Goal: Task Accomplishment & Management: Manage account settings

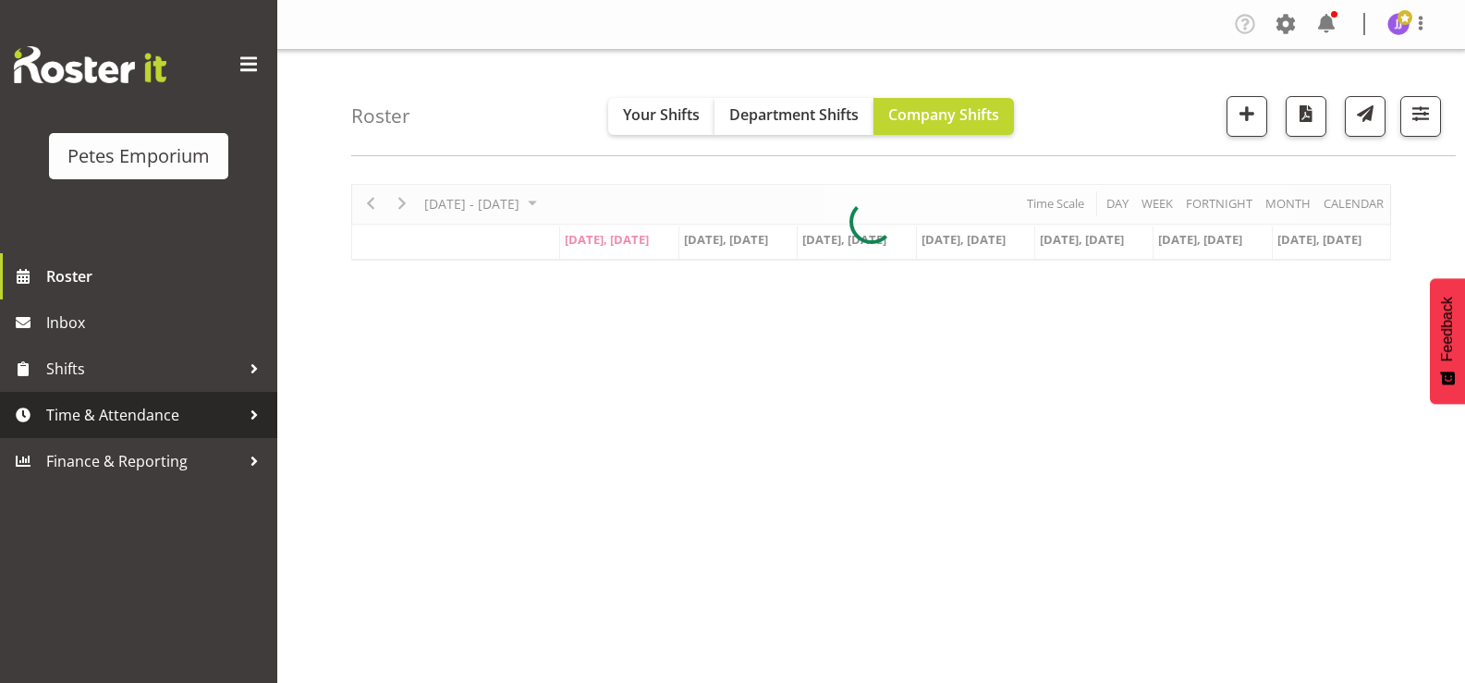
click at [113, 418] on span "Time & Attendance" at bounding box center [143, 415] width 194 height 28
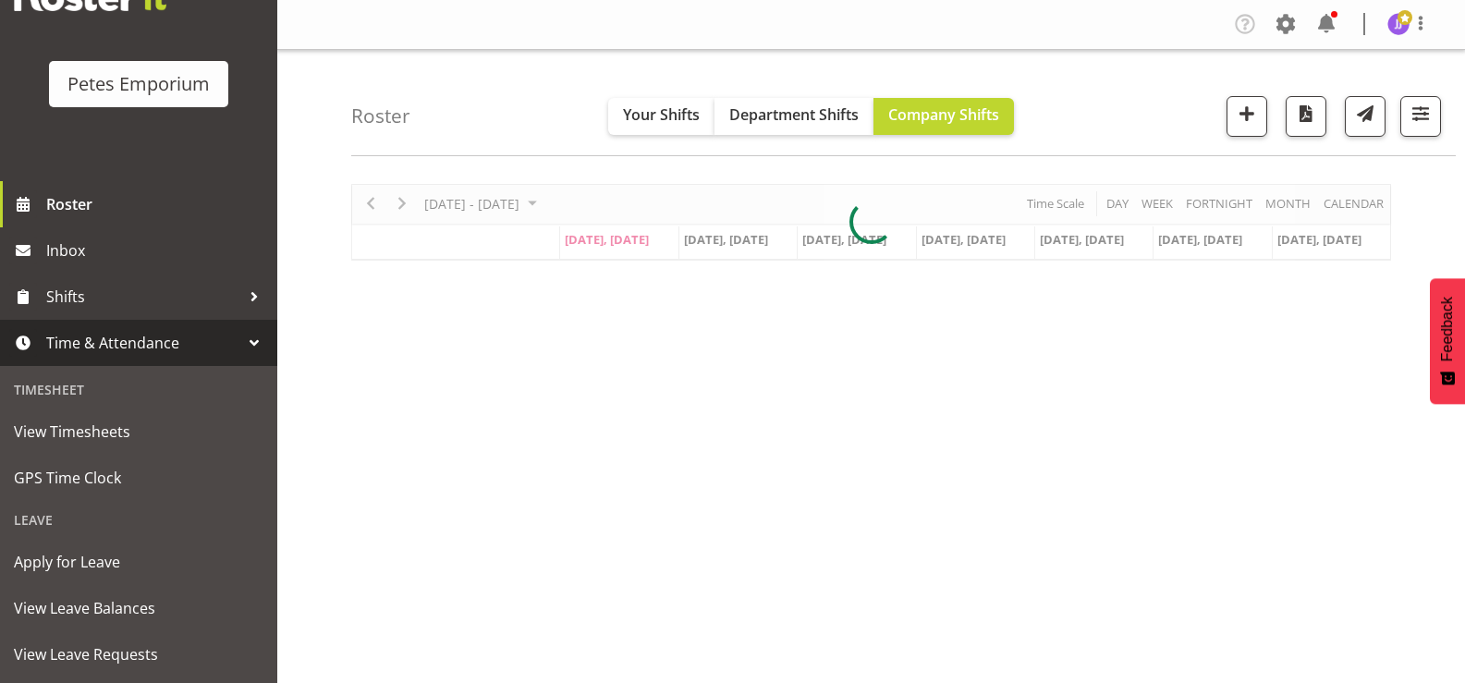
scroll to position [164, 0]
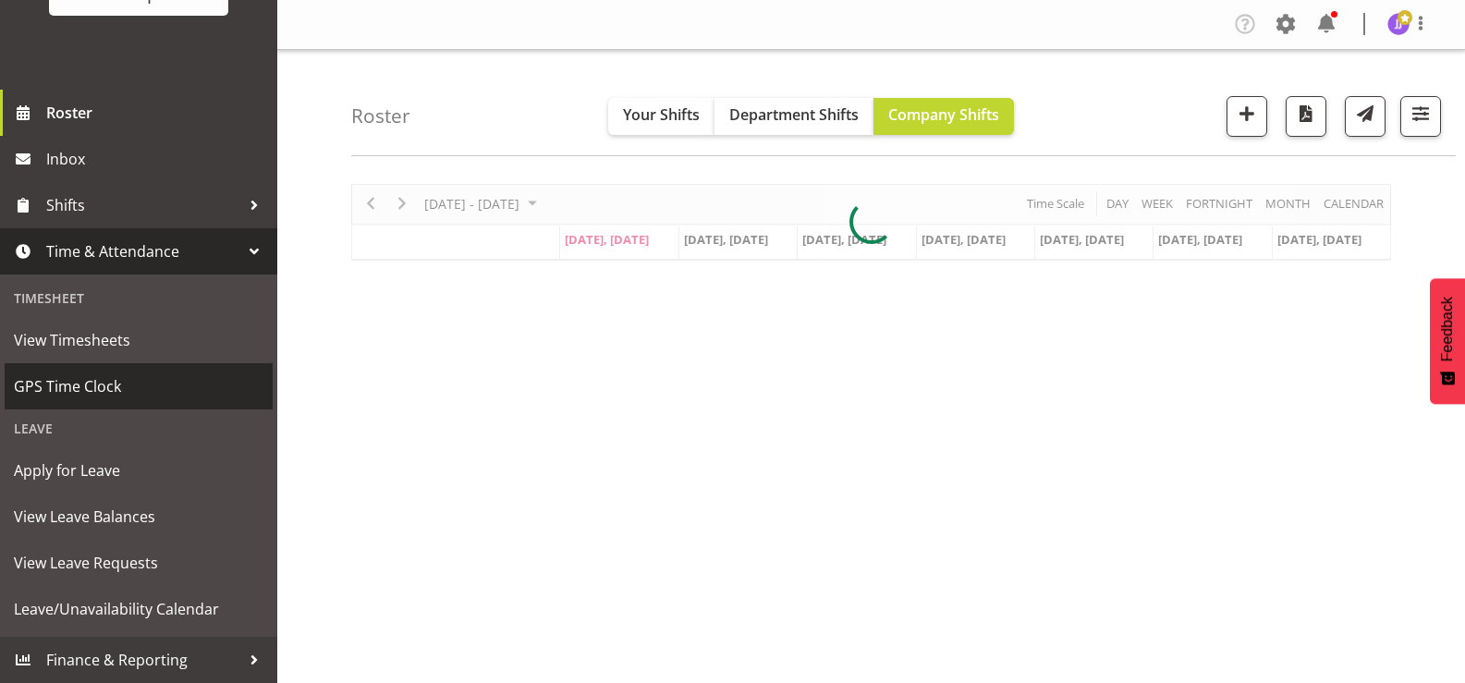
click at [106, 374] on span "GPS Time Clock" at bounding box center [138, 386] width 249 height 28
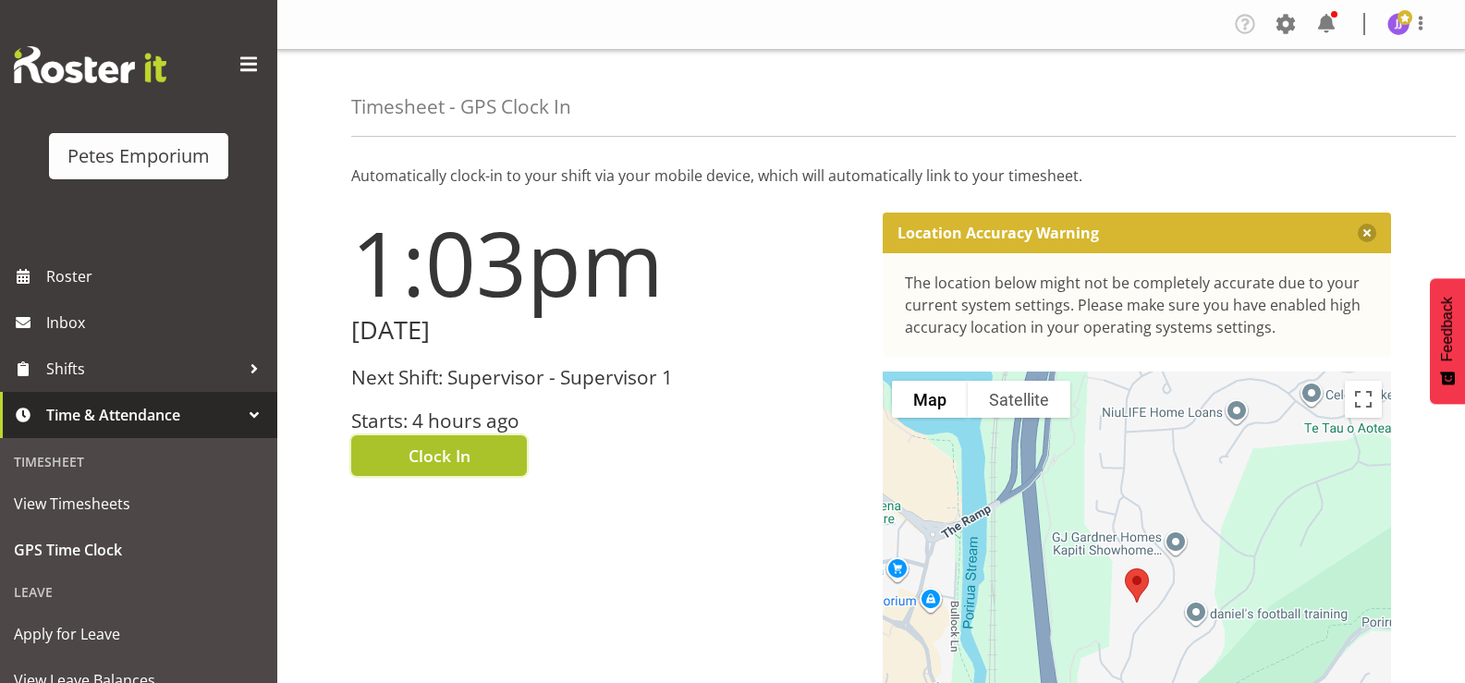
click at [403, 454] on button "Clock In" at bounding box center [439, 455] width 176 height 41
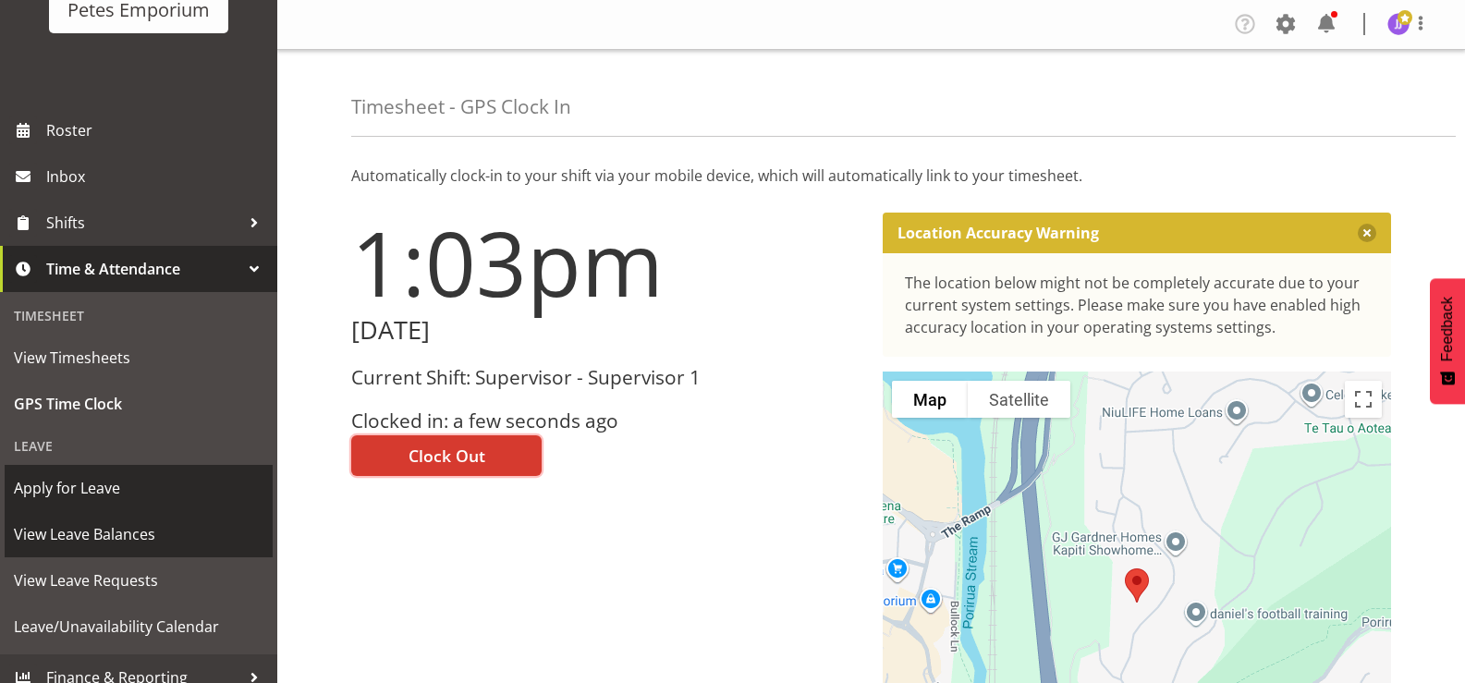
scroll to position [164, 0]
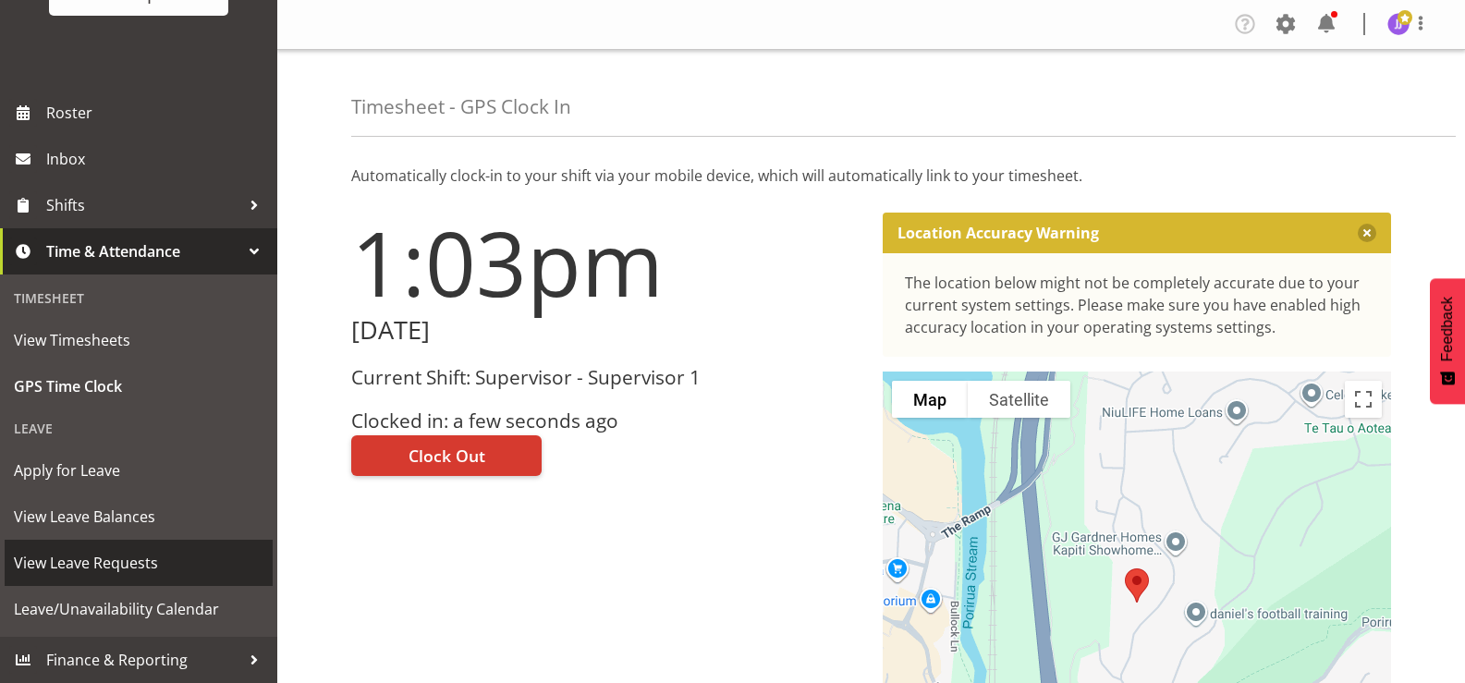
click at [122, 564] on span "View Leave Requests" at bounding box center [138, 563] width 249 height 28
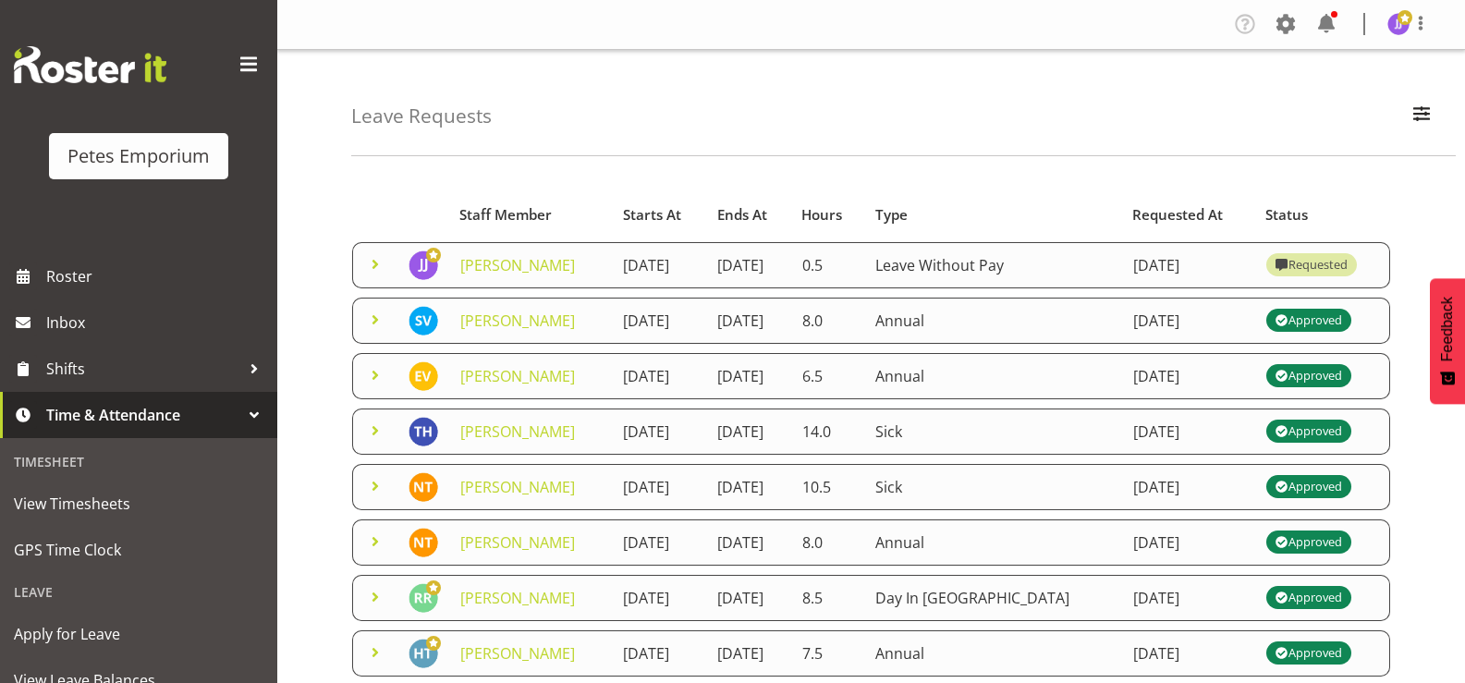
click at [378, 268] on span at bounding box center [375, 264] width 22 height 22
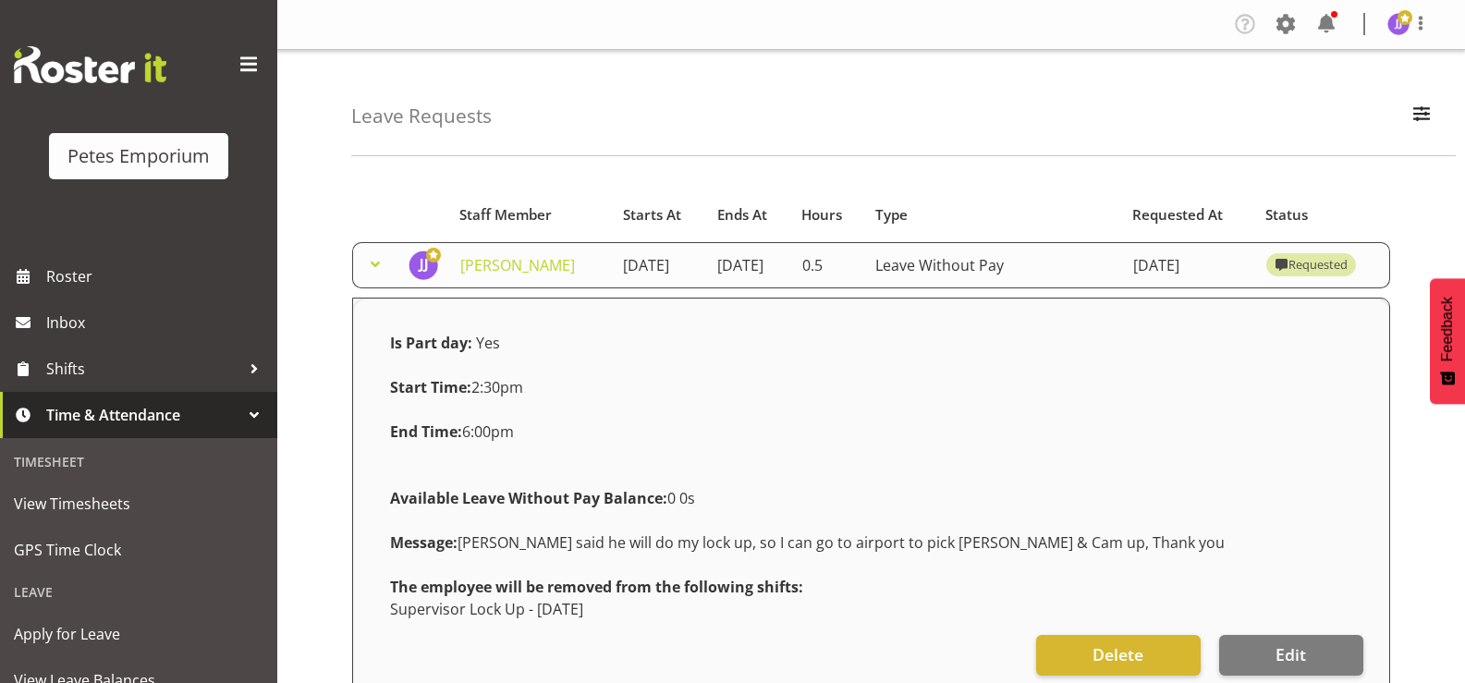
click at [1287, 83] on div "Leave Requests Search Search for a particular employee Status All Approved Requ…" at bounding box center [903, 103] width 1104 height 106
click at [1394, 28] on img at bounding box center [1398, 24] width 22 height 22
click at [1324, 100] on link "Log Out" at bounding box center [1342, 96] width 177 height 33
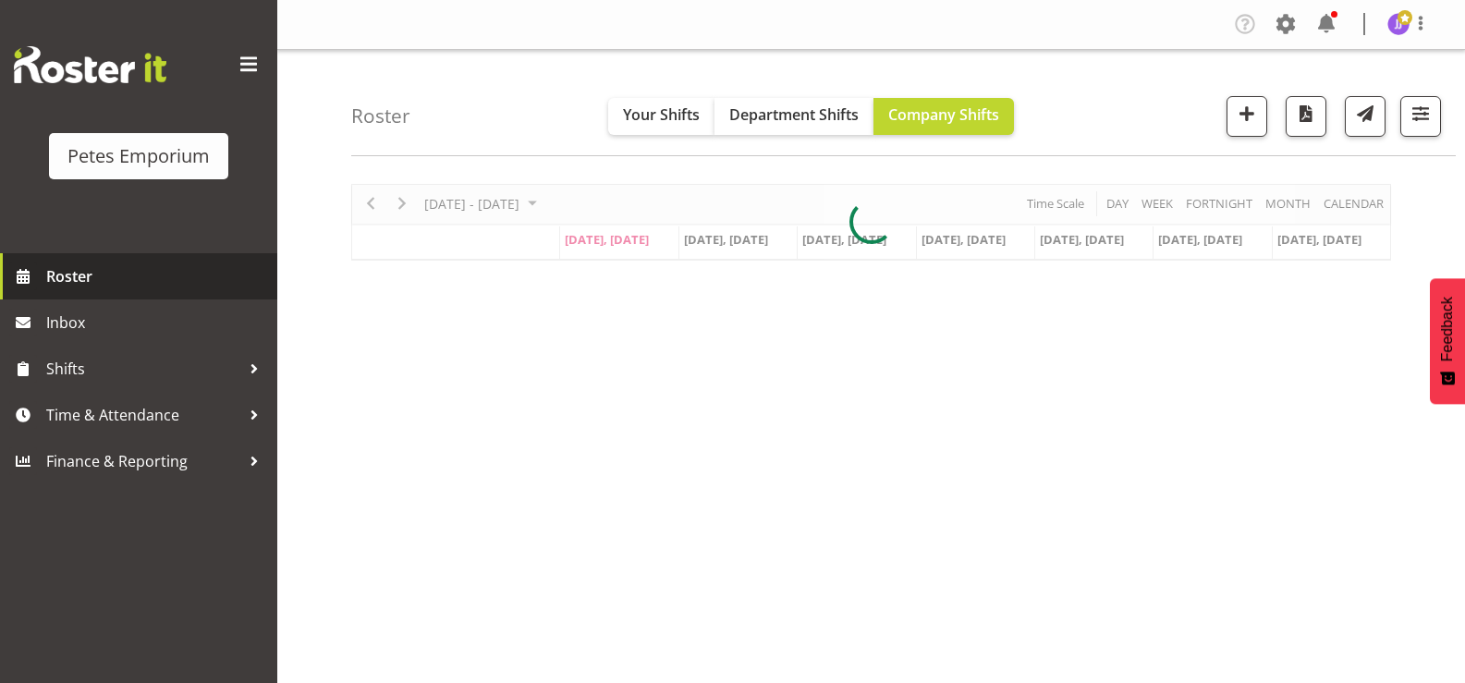
click at [93, 284] on span "Roster" at bounding box center [157, 276] width 222 height 28
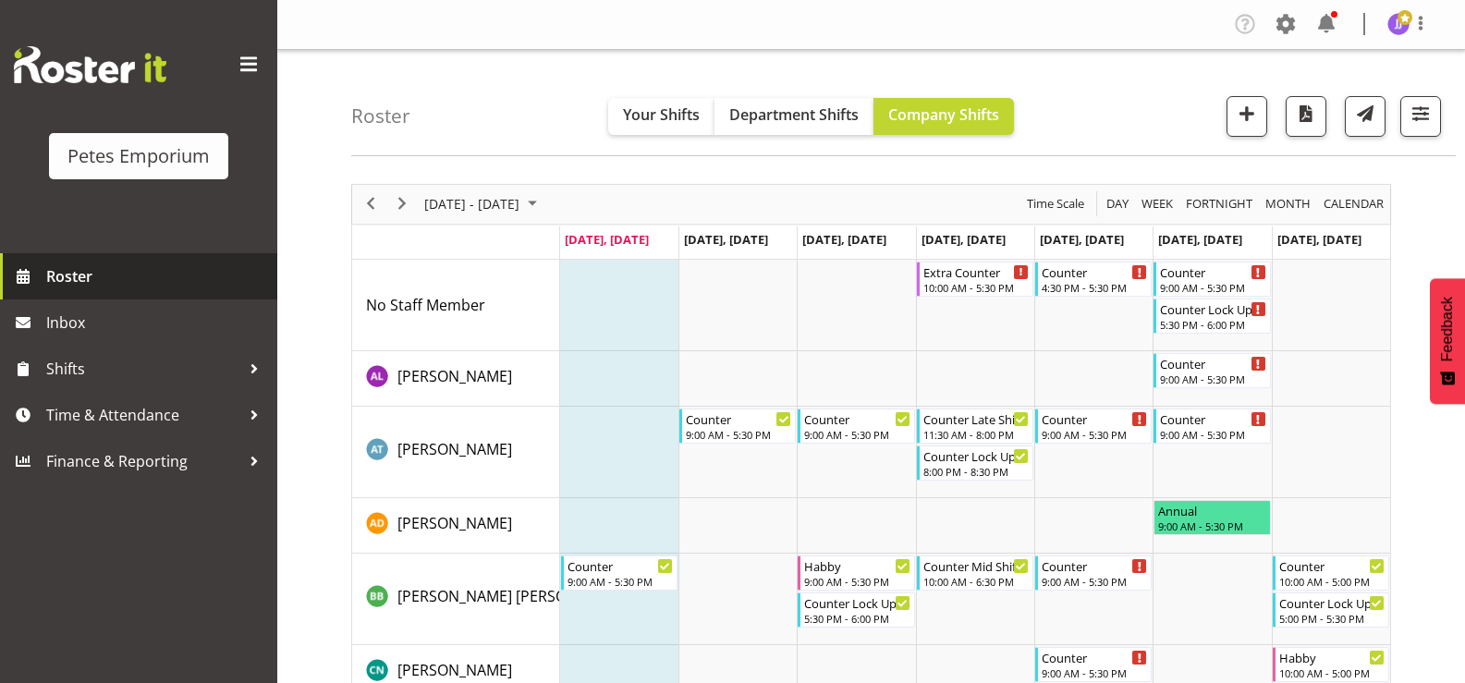
click at [90, 276] on span "Roster" at bounding box center [157, 276] width 222 height 28
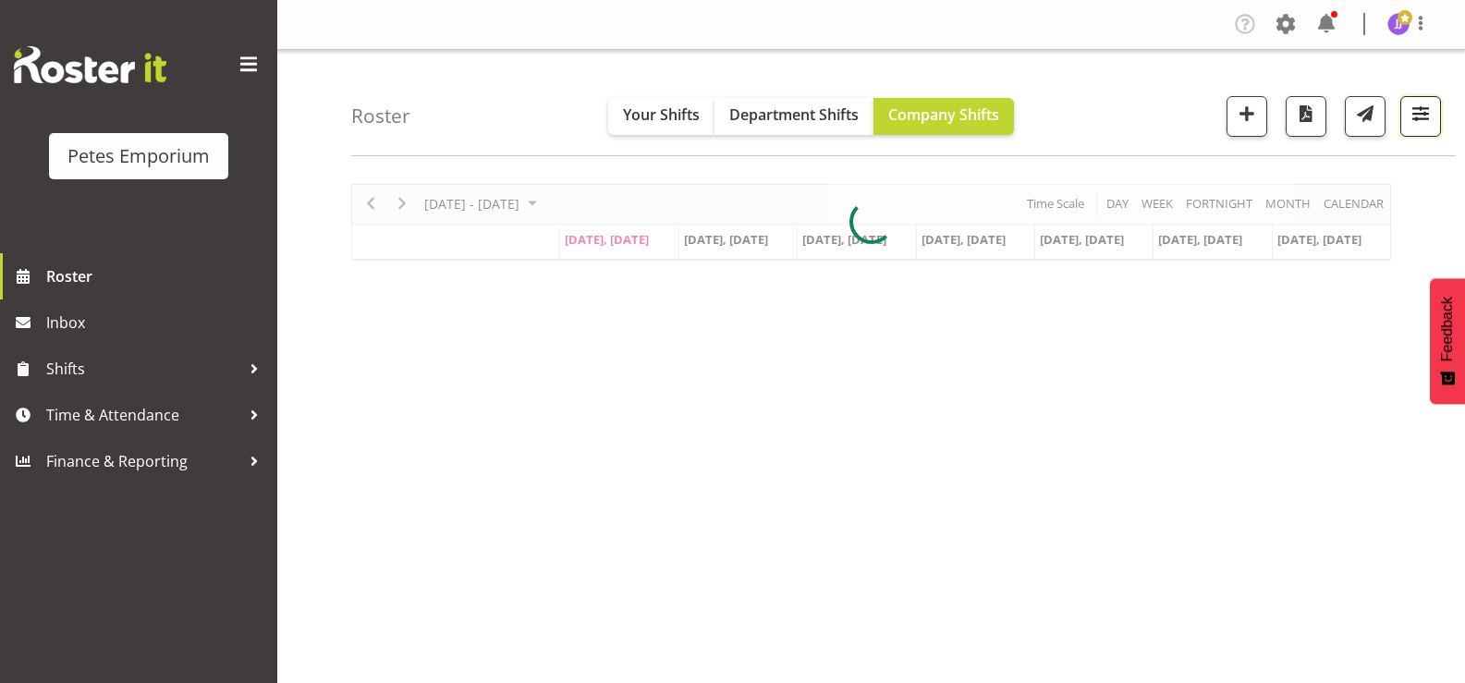
click at [1421, 126] on span "button" at bounding box center [1420, 114] width 24 height 24
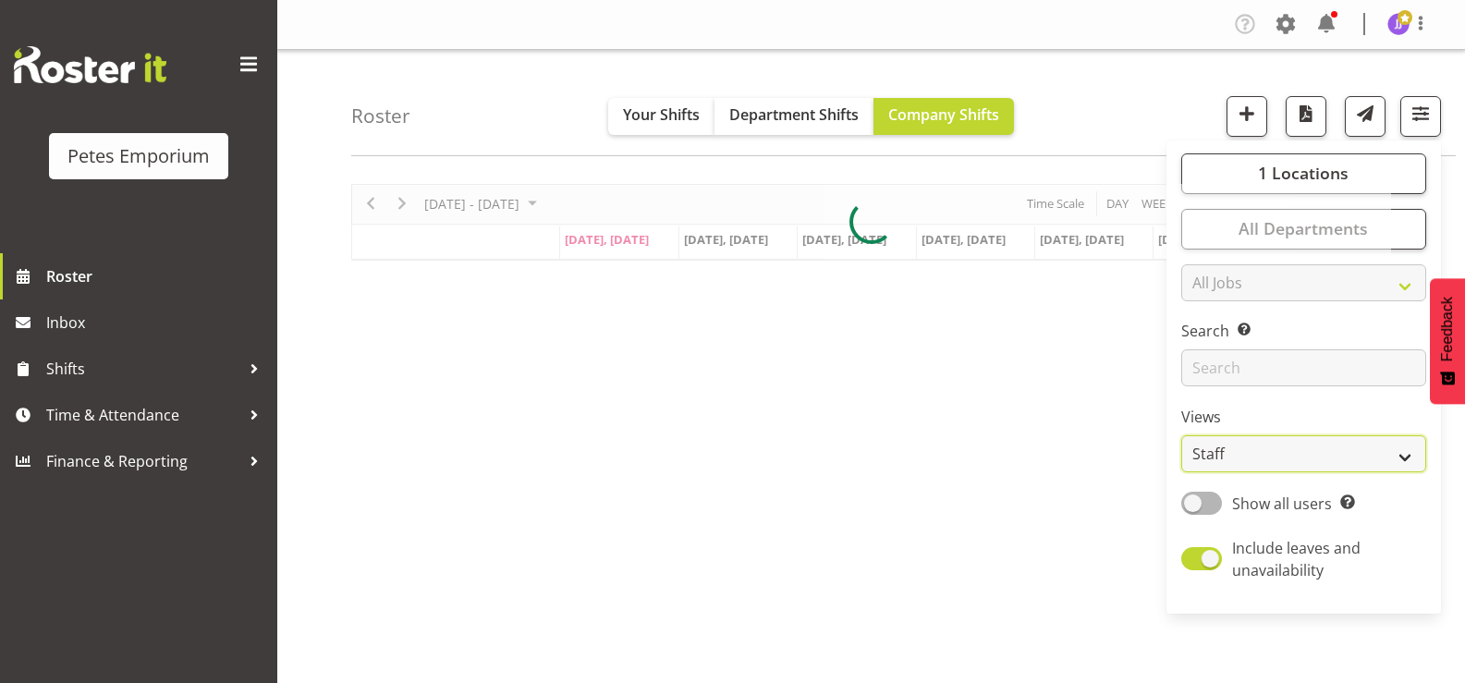
click at [1406, 450] on select "Staff Role Shift - Horizontal Shift - Vertical Staff - Location" at bounding box center [1303, 453] width 245 height 37
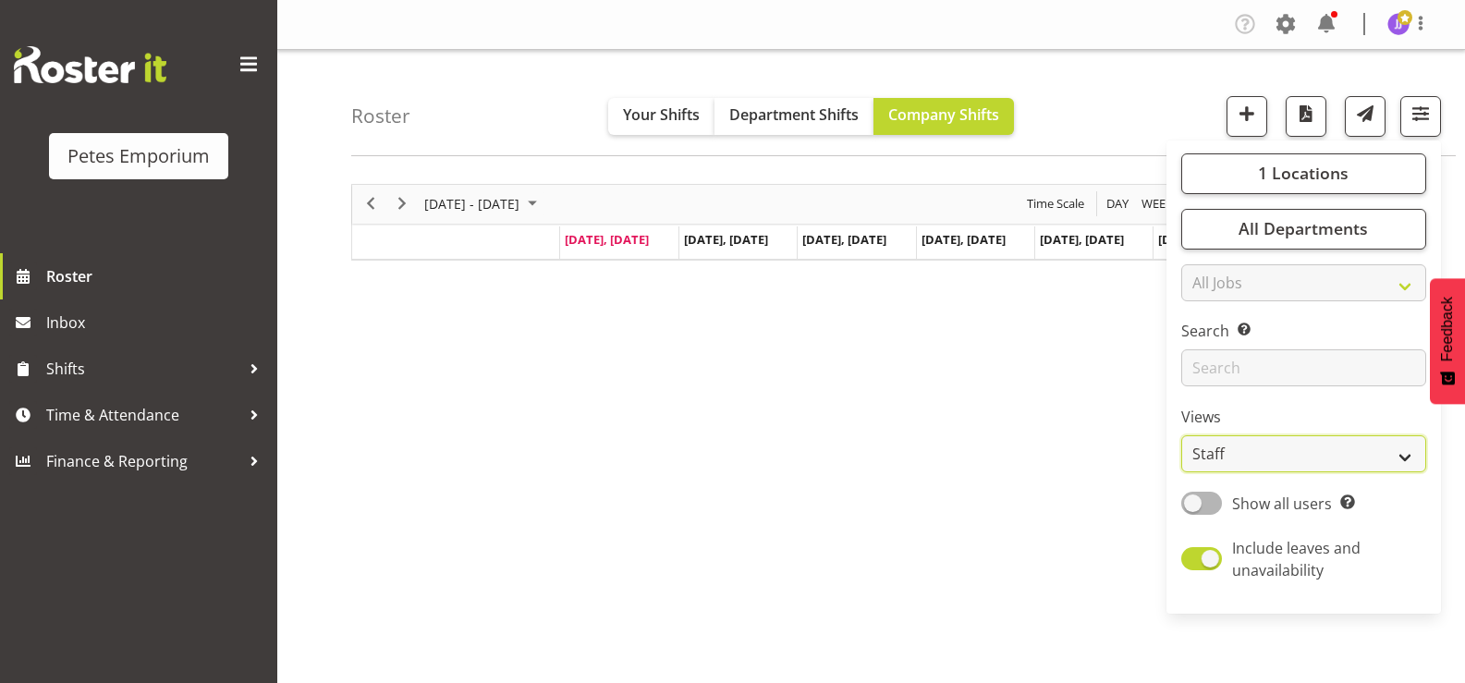
select select "shift"
click at [1182, 435] on select "Staff Role Shift - Horizontal Shift - Vertical Staff - Location" at bounding box center [1303, 453] width 245 height 37
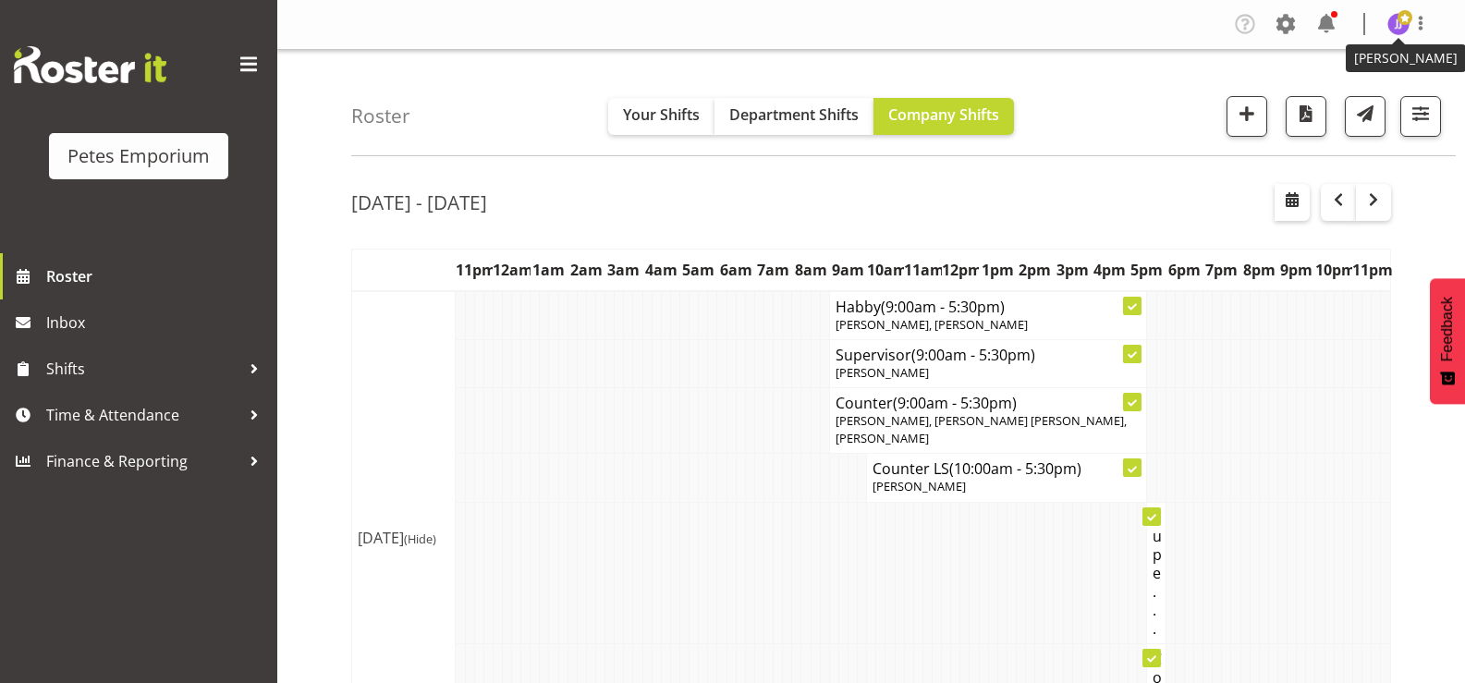
click at [1393, 30] on img at bounding box center [1398, 24] width 22 height 22
click at [625, 502] on td at bounding box center [628, 572] width 9 height 141
click at [1395, 26] on img at bounding box center [1398, 24] width 22 height 22
click at [1332, 97] on link "Log Out" at bounding box center [1342, 96] width 177 height 33
